Goal: Task Accomplishment & Management: Use online tool/utility

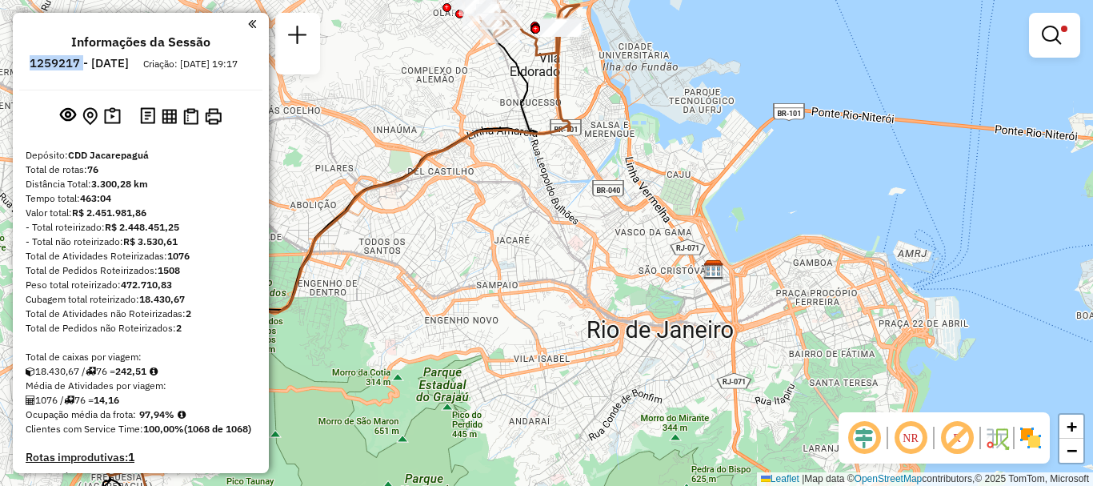
scroll to position [400, 0]
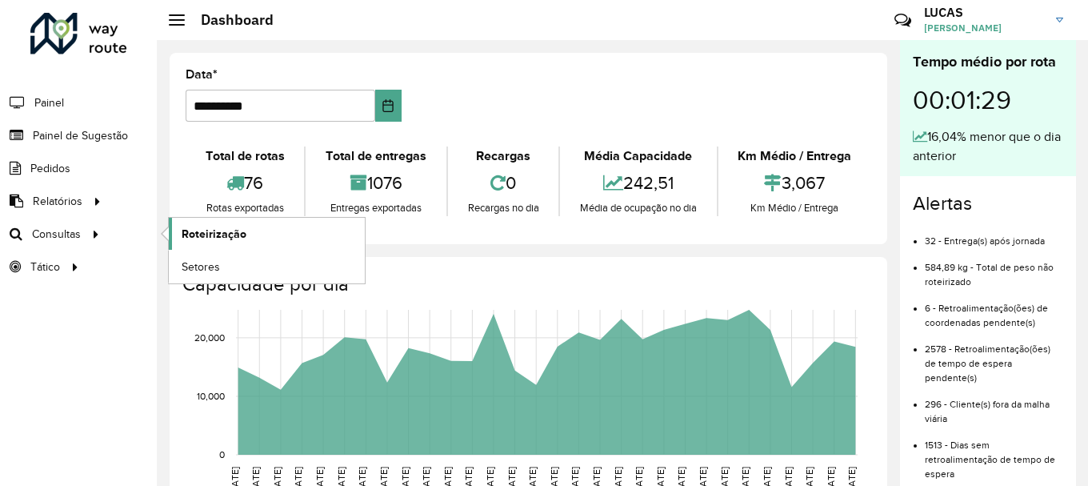
click at [194, 230] on span "Roteirização" at bounding box center [214, 234] width 65 height 17
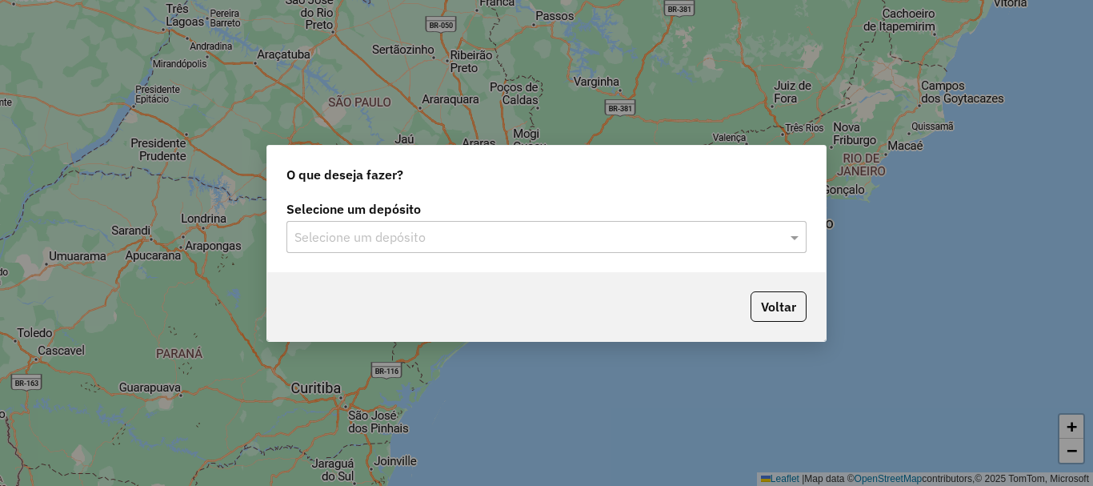
click at [498, 228] on input "text" at bounding box center [530, 237] width 472 height 19
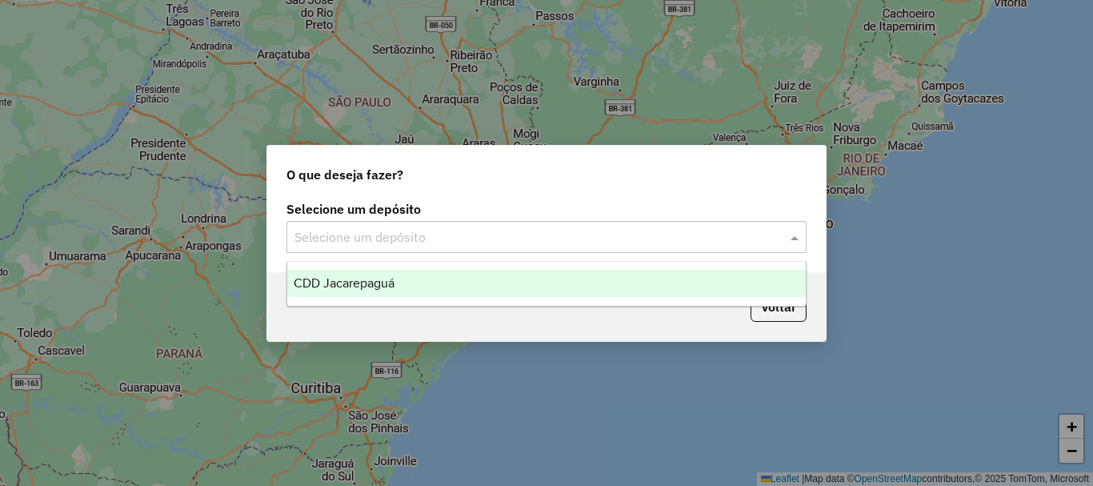
click at [400, 285] on div "CDD Jacarepaguá" at bounding box center [546, 283] width 518 height 27
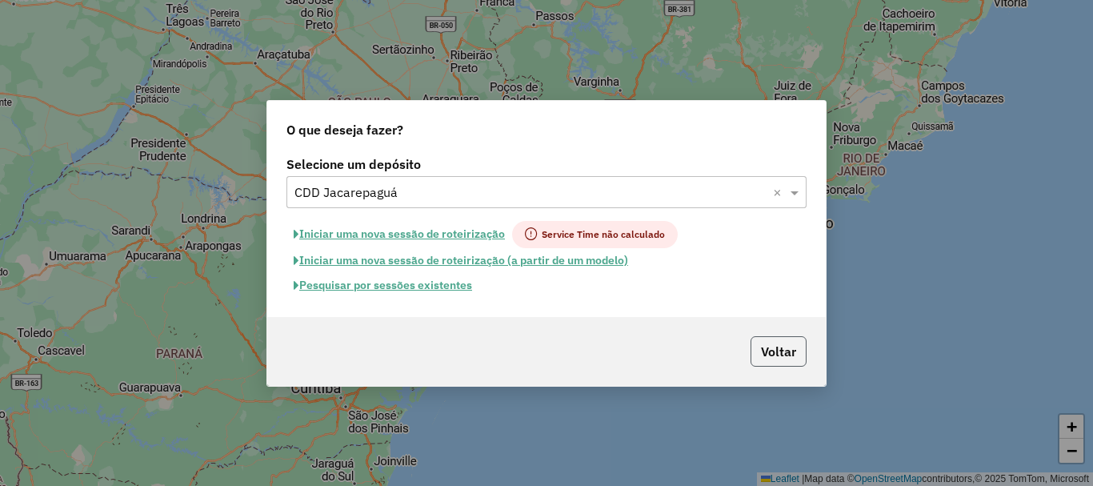
click at [770, 338] on button "Voltar" at bounding box center [778, 351] width 56 height 30
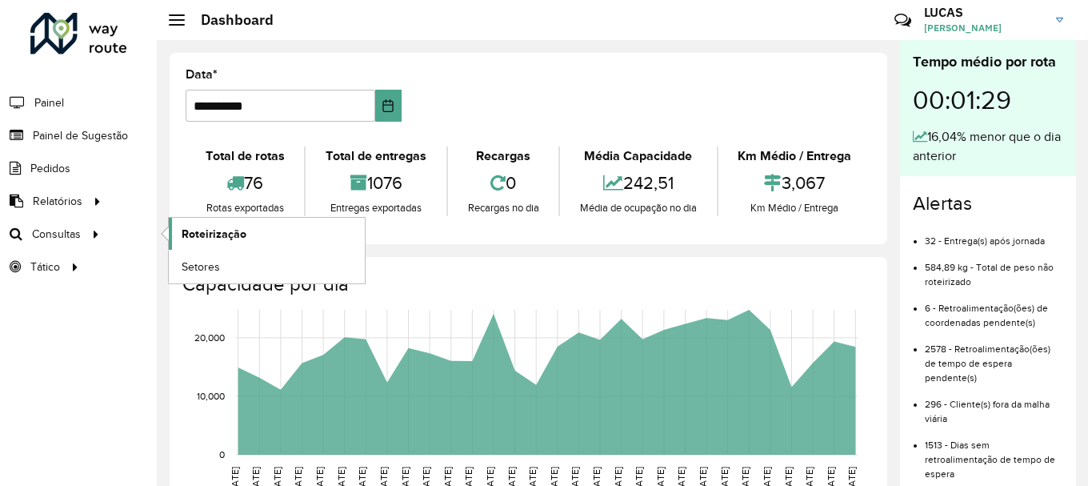
click at [236, 232] on span "Roteirização" at bounding box center [214, 234] width 65 height 17
click at [197, 262] on span "Setores" at bounding box center [201, 266] width 39 height 17
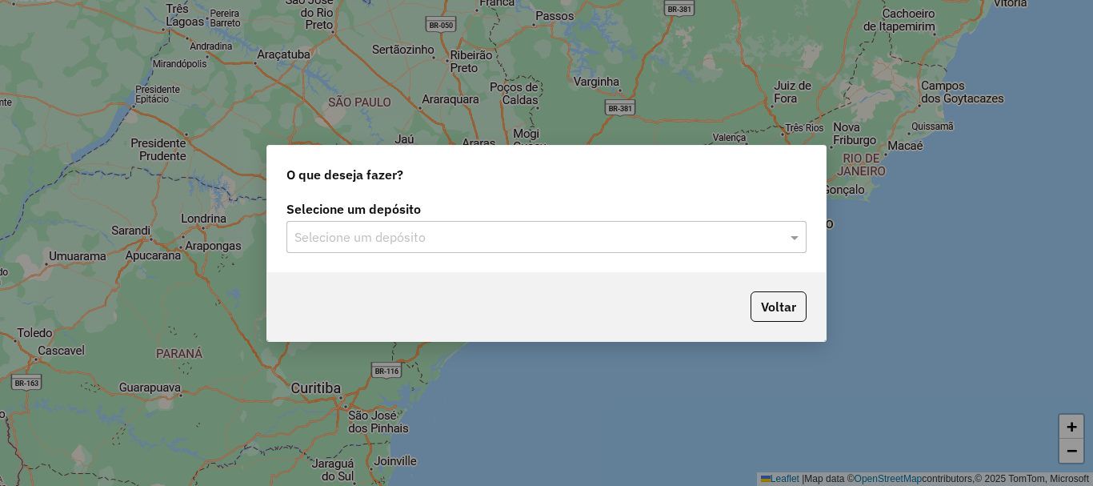
click at [397, 242] on input "text" at bounding box center [530, 237] width 472 height 19
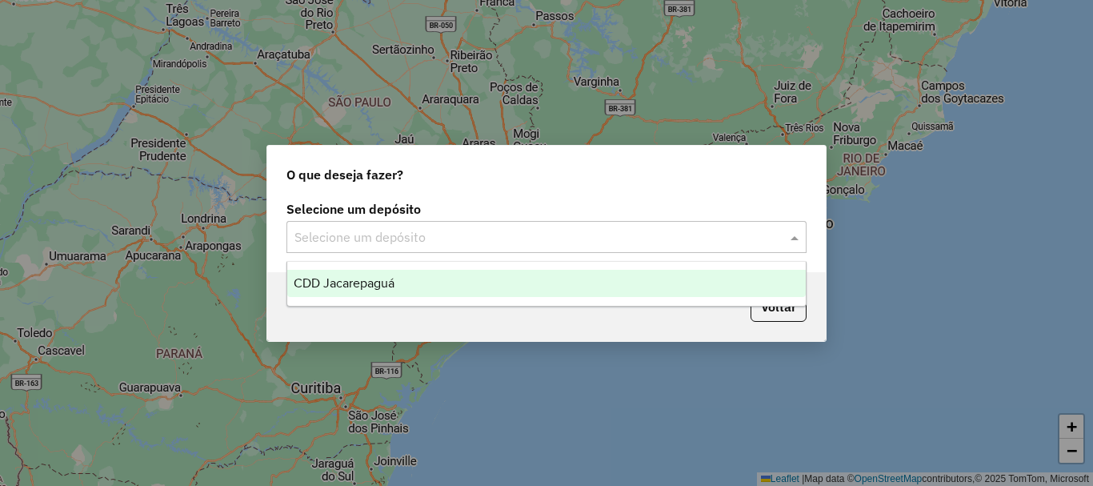
click at [348, 288] on span "CDD Jacarepaguá" at bounding box center [344, 283] width 101 height 14
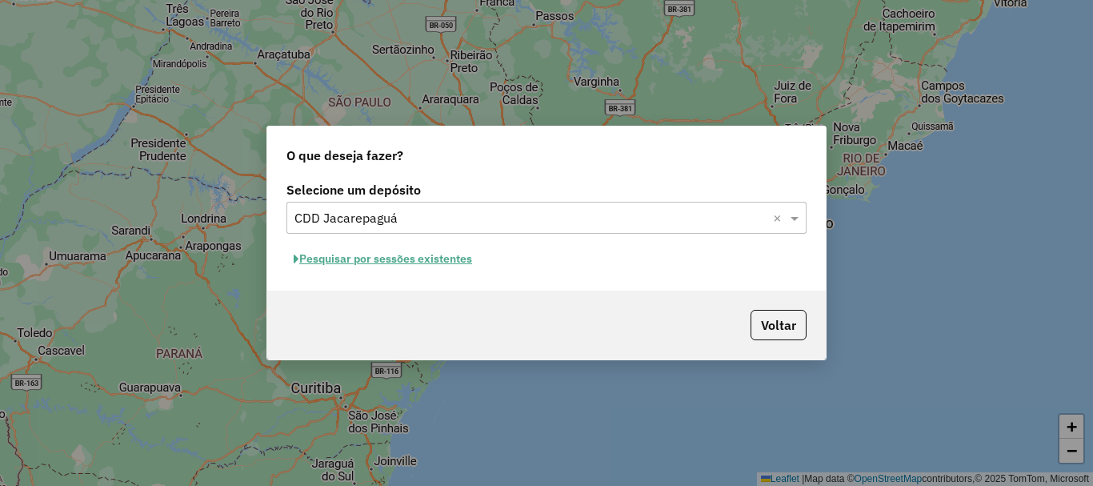
click at [454, 260] on button "Pesquisar por sessões existentes" at bounding box center [382, 258] width 193 height 25
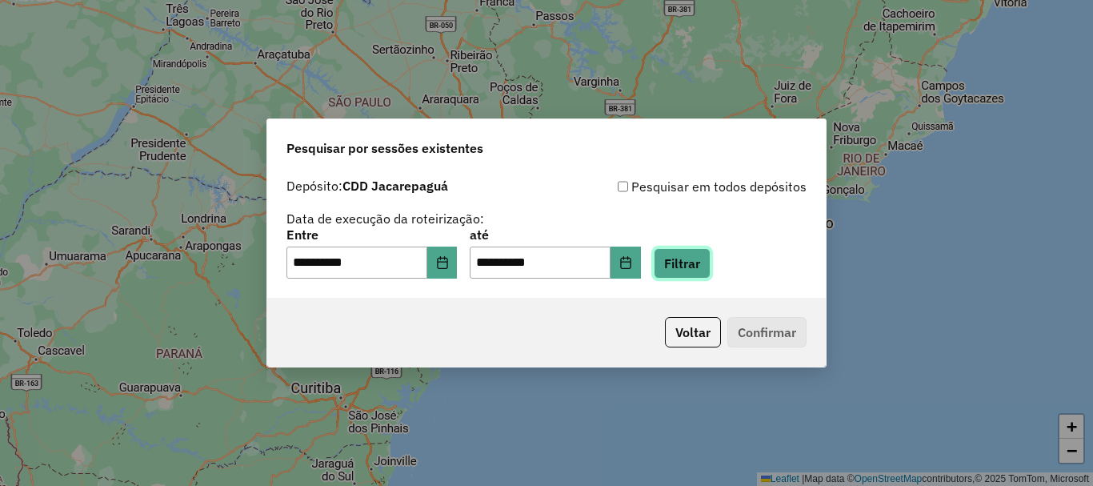
click at [703, 261] on button "Filtrar" at bounding box center [682, 263] width 57 height 30
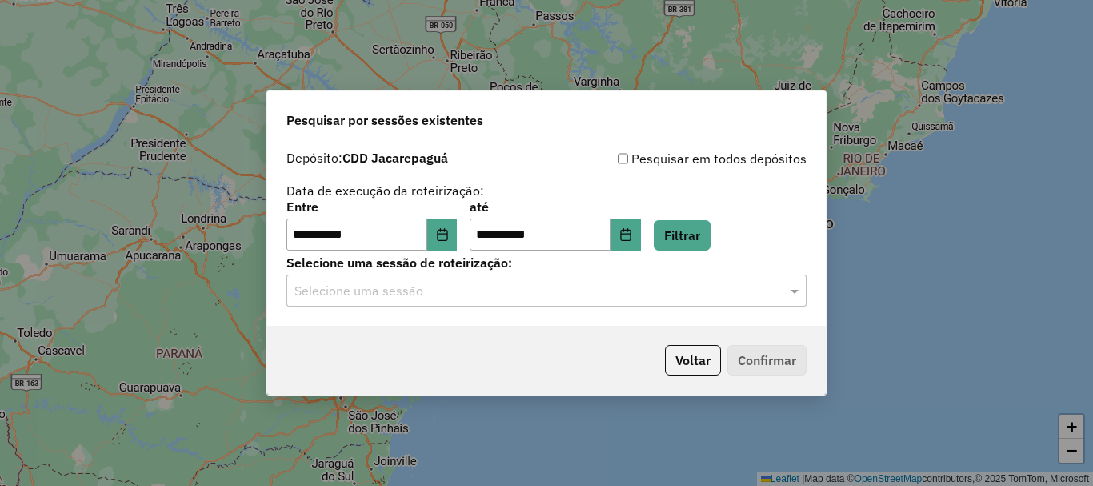
click at [469, 300] on div "Selecione uma sessão" at bounding box center [546, 290] width 520 height 32
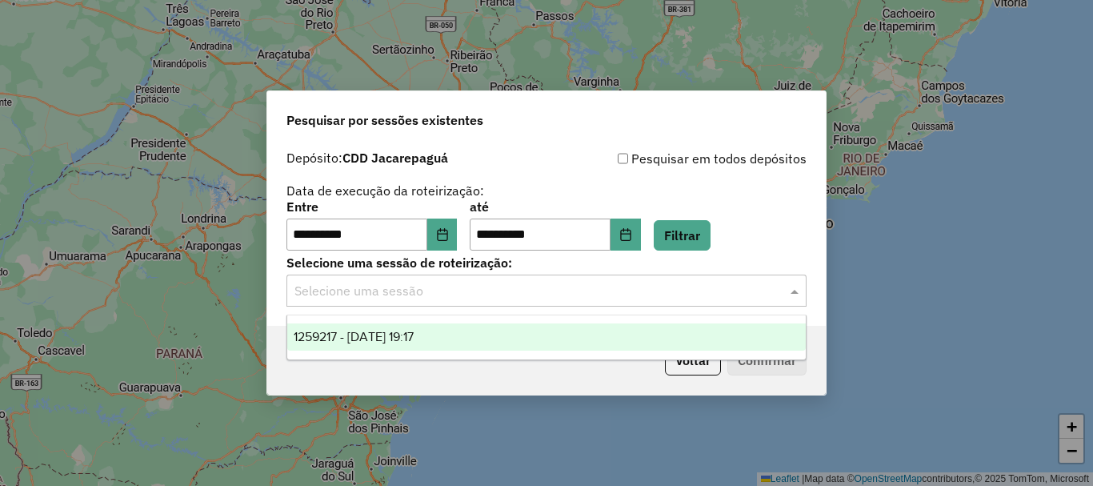
click at [414, 331] on span "1259217 - [DATE] 19:17" at bounding box center [354, 337] width 120 height 14
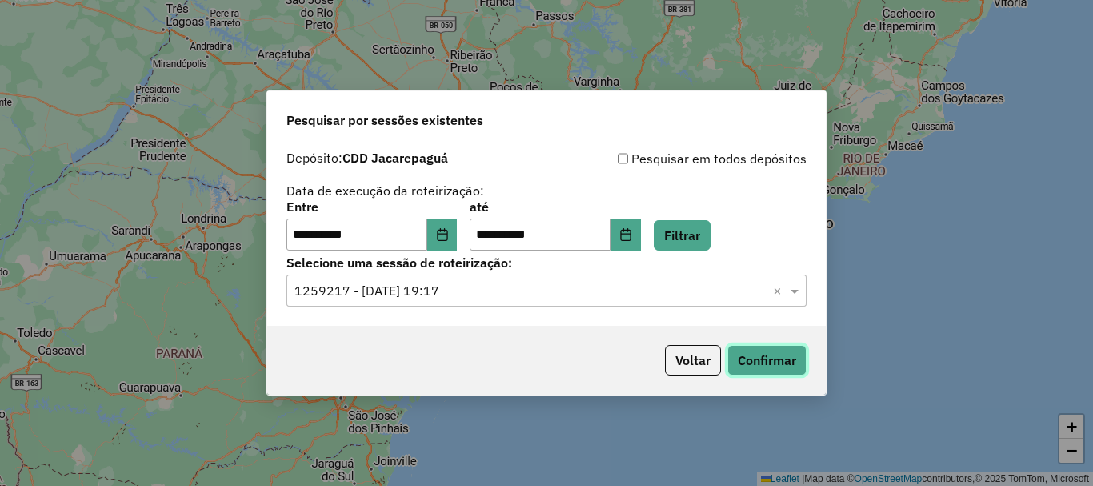
click at [767, 361] on button "Confirmar" at bounding box center [766, 360] width 79 height 30
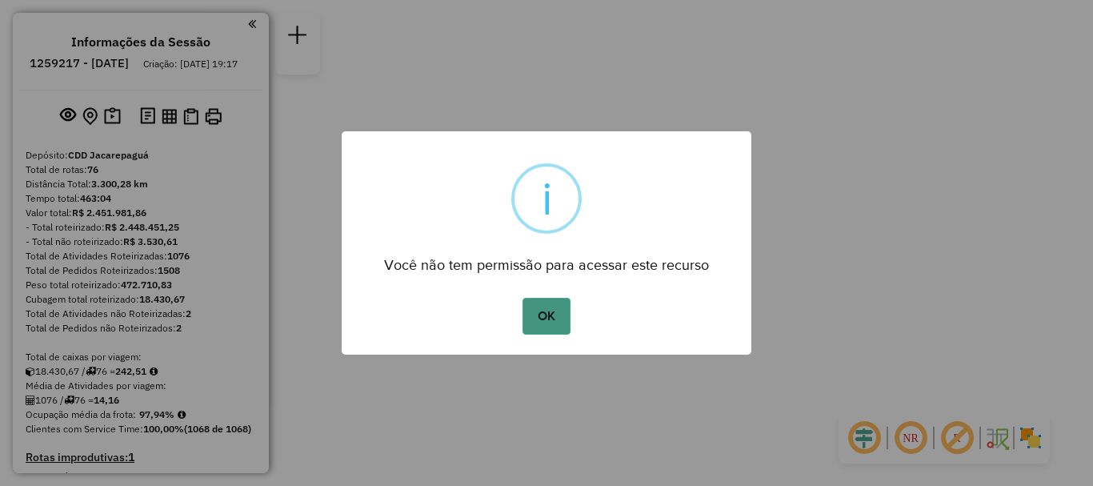
click at [533, 318] on button "OK" at bounding box center [545, 316] width 47 height 37
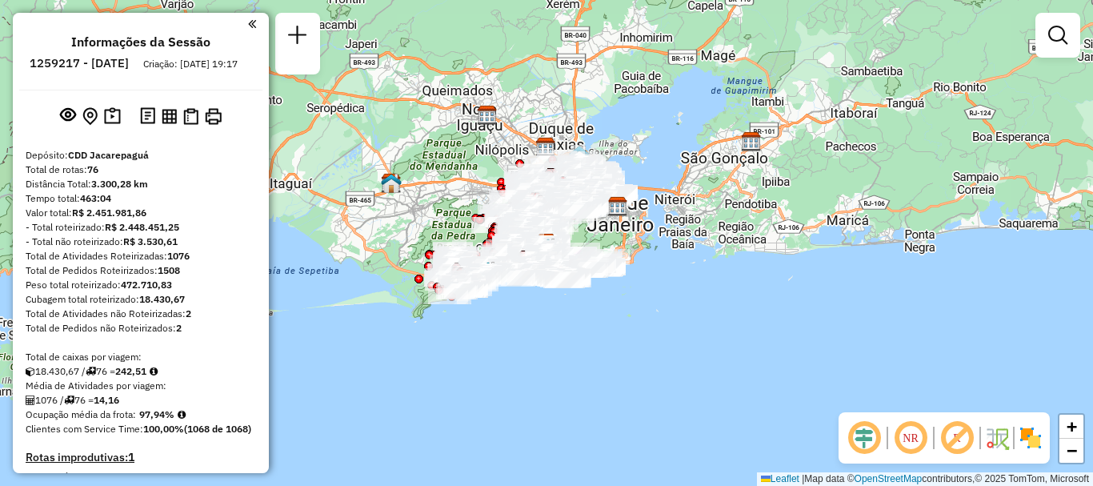
click at [1068, 51] on div at bounding box center [1057, 35] width 45 height 45
click at [1070, 30] on link at bounding box center [1058, 35] width 32 height 32
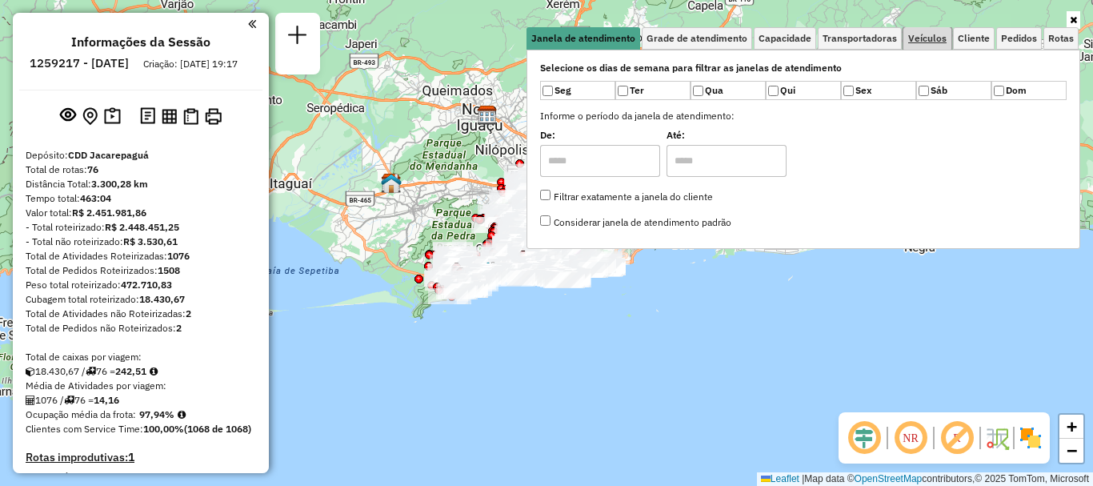
click at [920, 34] on span "Veículos" at bounding box center [927, 39] width 38 height 10
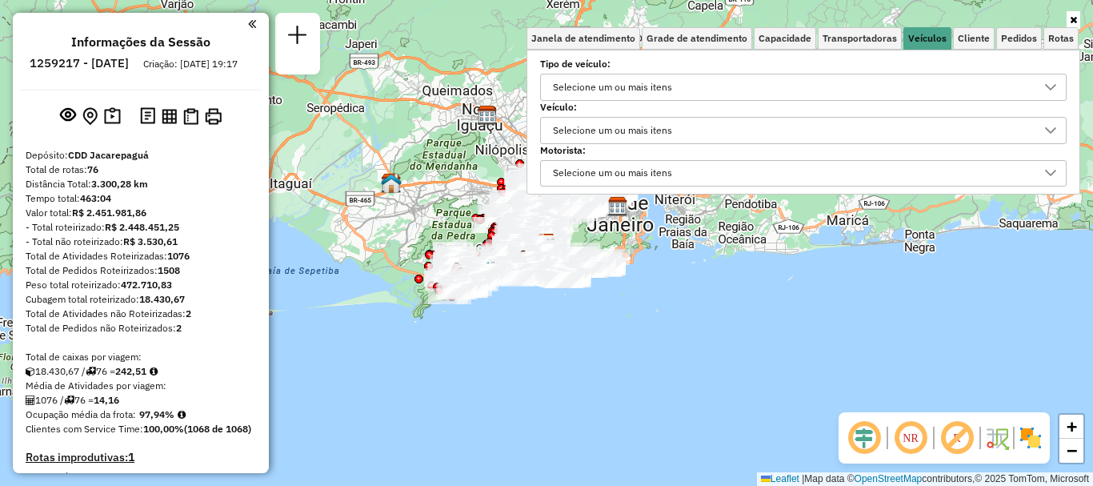
click at [664, 127] on div "Selecione um ou mais itens" at bounding box center [612, 131] width 130 height 26
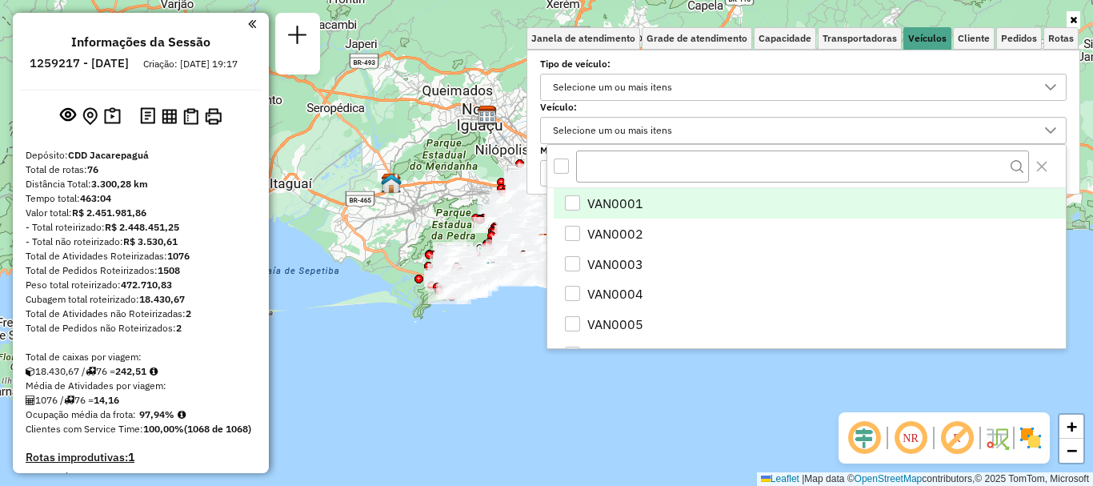
scroll to position [10, 55]
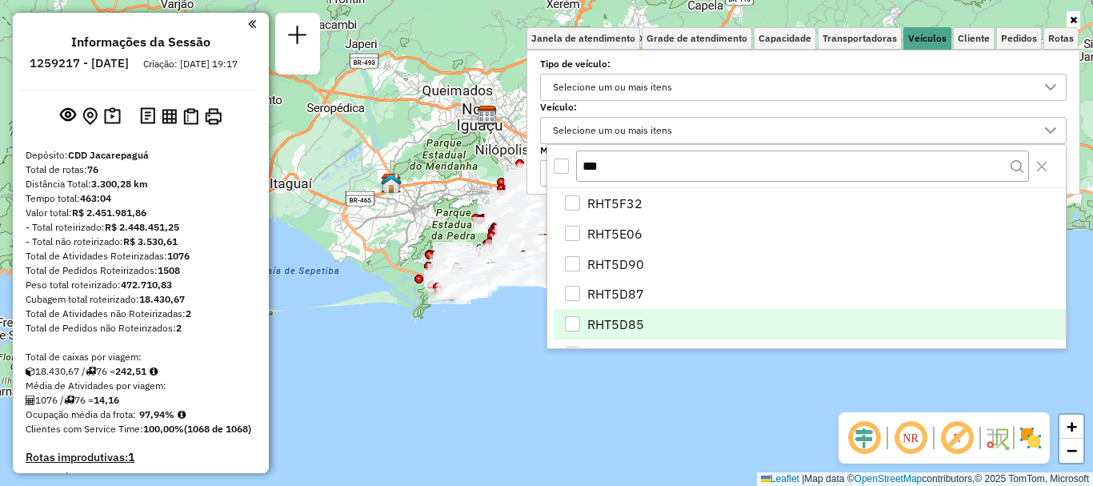
type input "***"
click at [654, 314] on li "RHT5D85" at bounding box center [810, 324] width 512 height 30
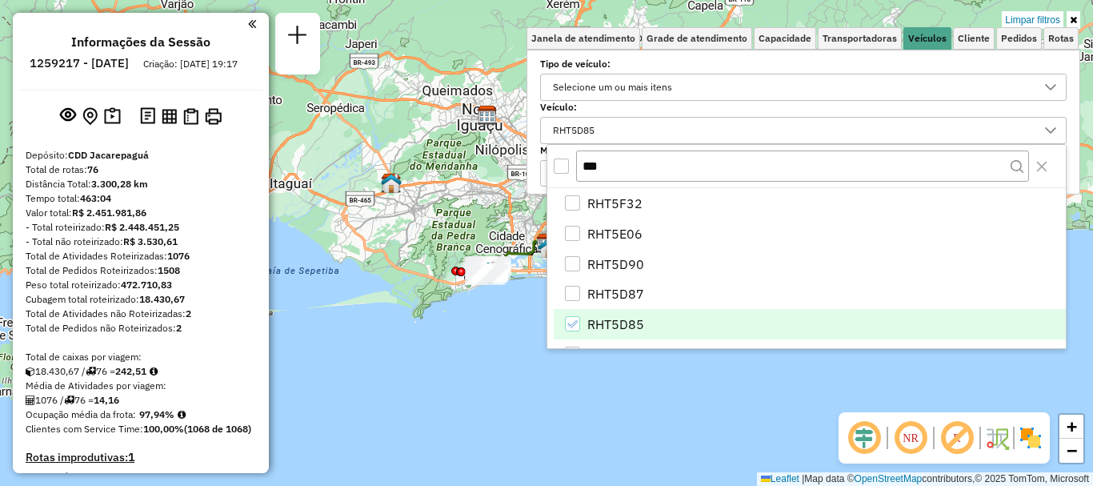
click at [409, 212] on div "Limpar filtros Janela de atendimento Grade de atendimento Capacidade Transporta…" at bounding box center [546, 243] width 1093 height 486
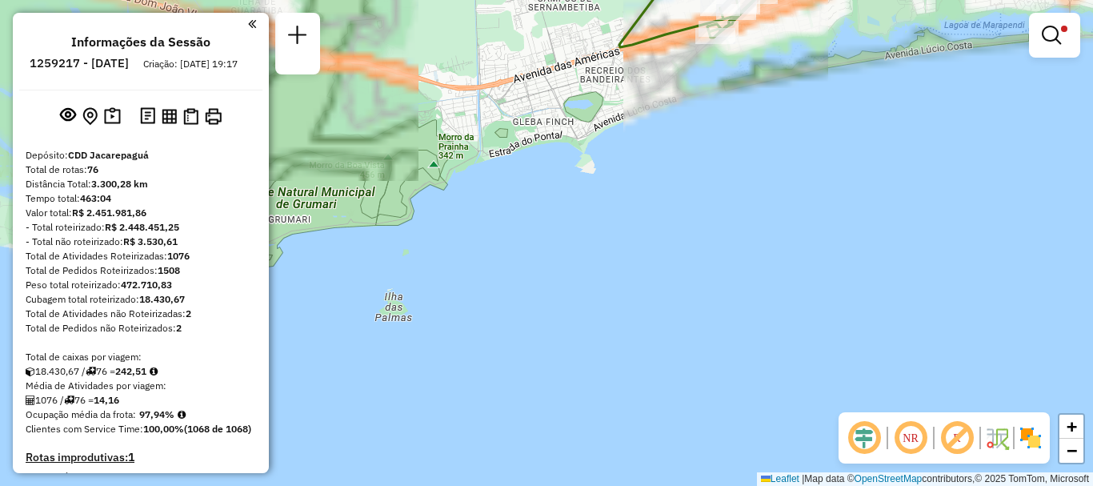
drag, startPoint x: 475, startPoint y: 253, endPoint x: 414, endPoint y: 432, distance: 189.5
click at [414, 432] on div "Limpar filtros Janela de atendimento Grade de atendimento Capacidade Transporta…" at bounding box center [546, 243] width 1093 height 486
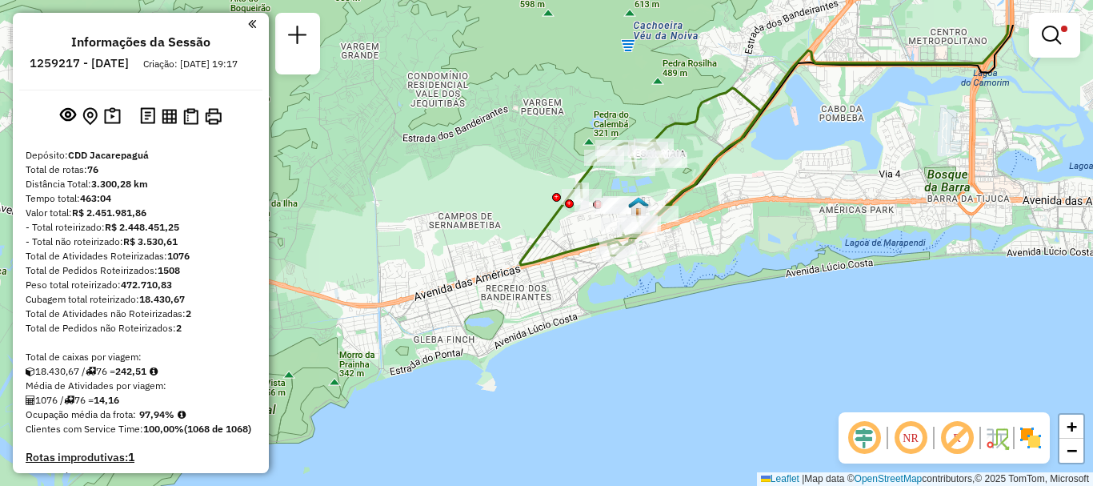
drag, startPoint x: 633, startPoint y: 261, endPoint x: 565, endPoint y: 380, distance: 137.2
click at [565, 380] on div "Limpar filtros Janela de atendimento Grade de atendimento Capacidade Transporta…" at bounding box center [546, 243] width 1093 height 486
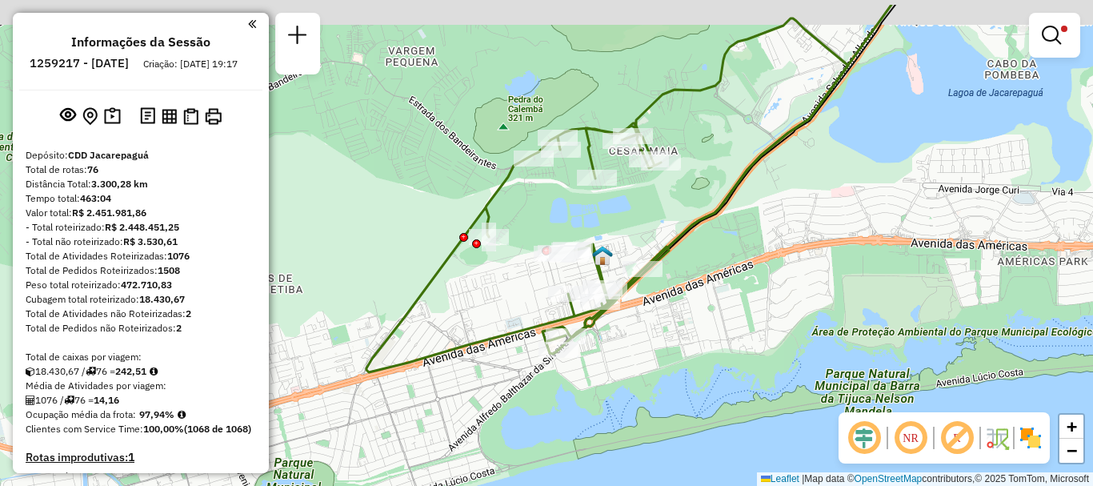
drag, startPoint x: 686, startPoint y: 157, endPoint x: 681, endPoint y: 214, distance: 57.8
click at [682, 214] on div "Limpar filtros Janela de atendimento Grade de atendimento Capacidade Transporta…" at bounding box center [546, 243] width 1093 height 486
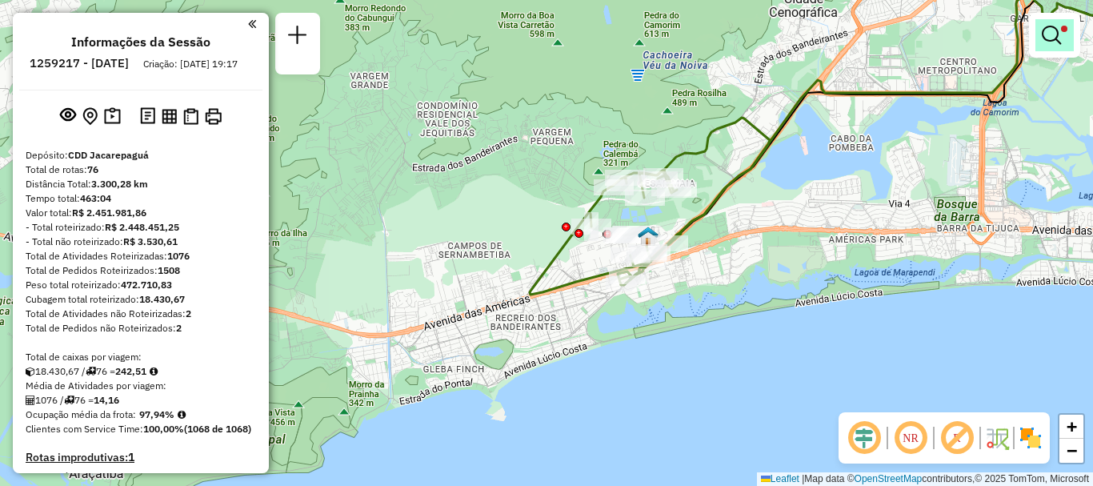
click at [1066, 50] on link at bounding box center [1054, 35] width 38 height 32
